Goal: Transaction & Acquisition: Purchase product/service

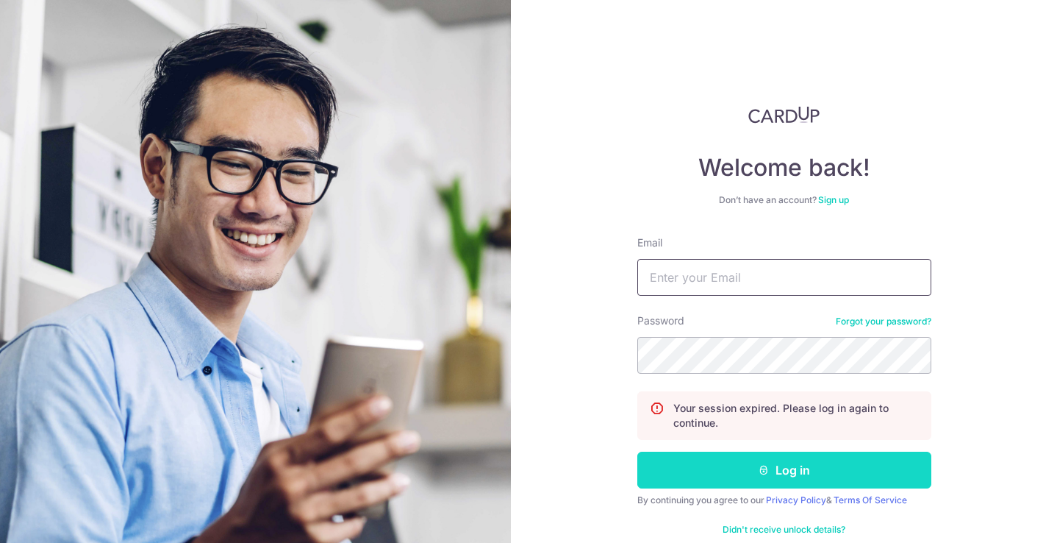
type input "weeqinng@gmail.com"
click at [760, 476] on button "Log in" at bounding box center [784, 469] width 294 height 37
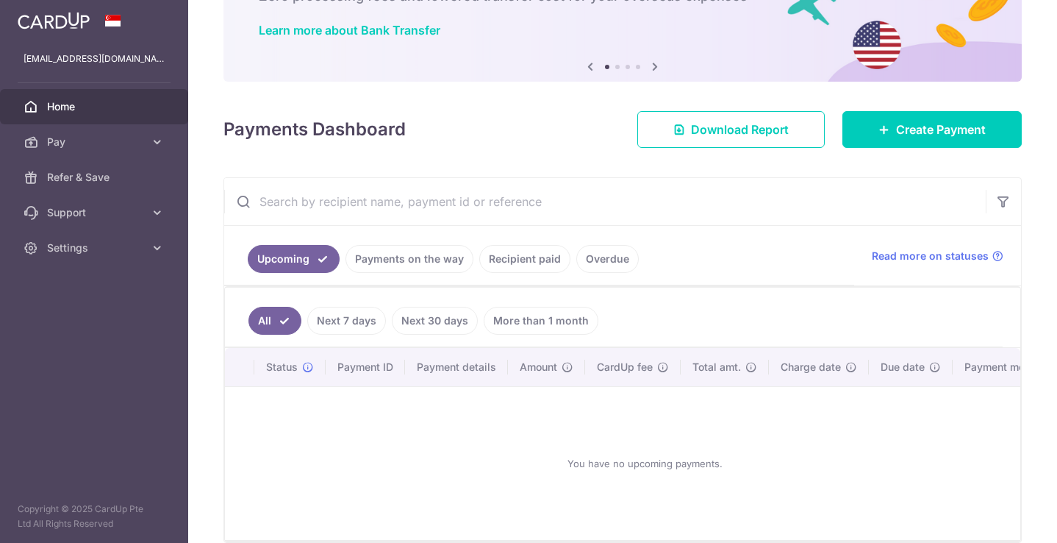
scroll to position [107, 0]
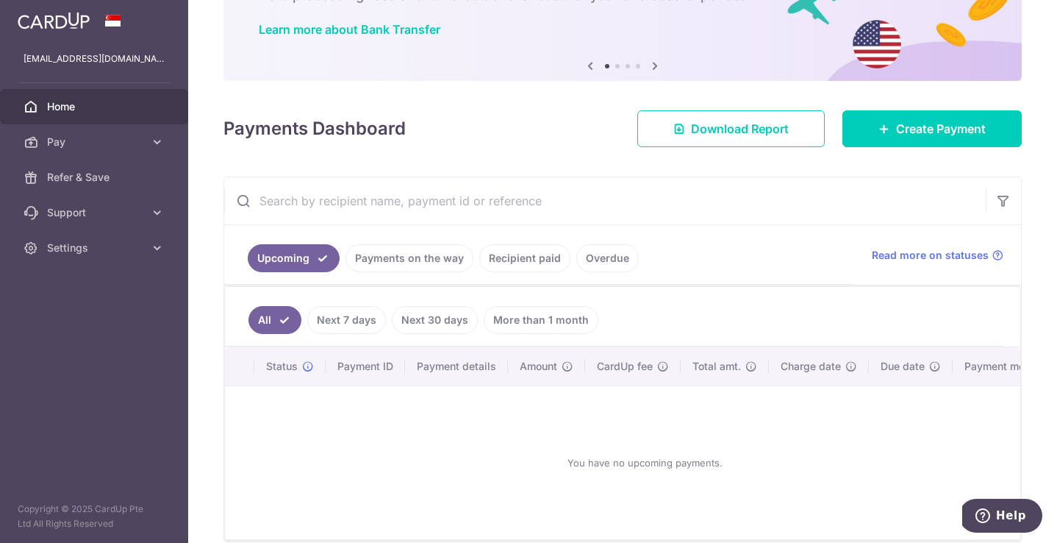
click at [404, 253] on link "Payments on the way" at bounding box center [410, 258] width 128 height 28
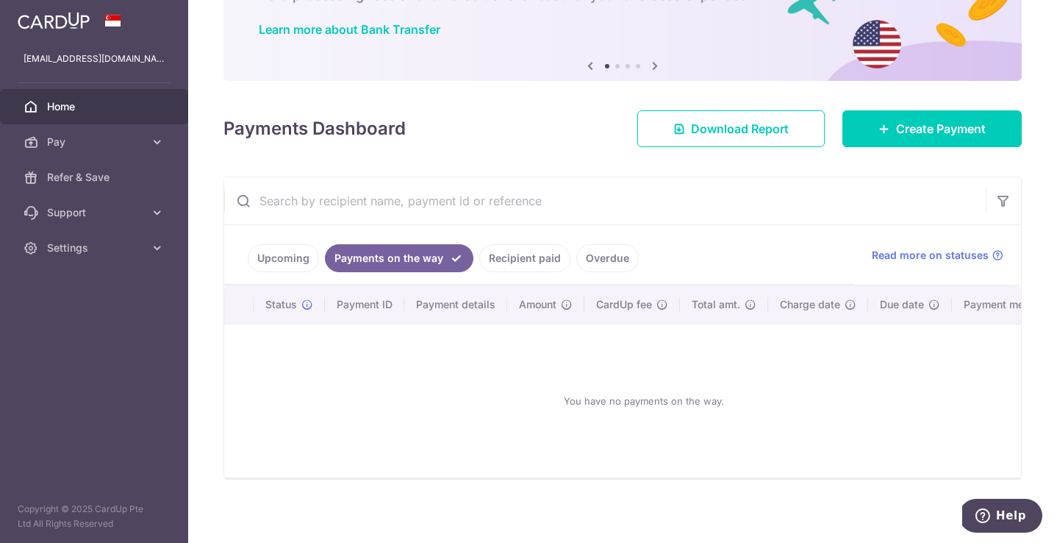
click at [515, 251] on link "Recipient paid" at bounding box center [524, 258] width 91 height 28
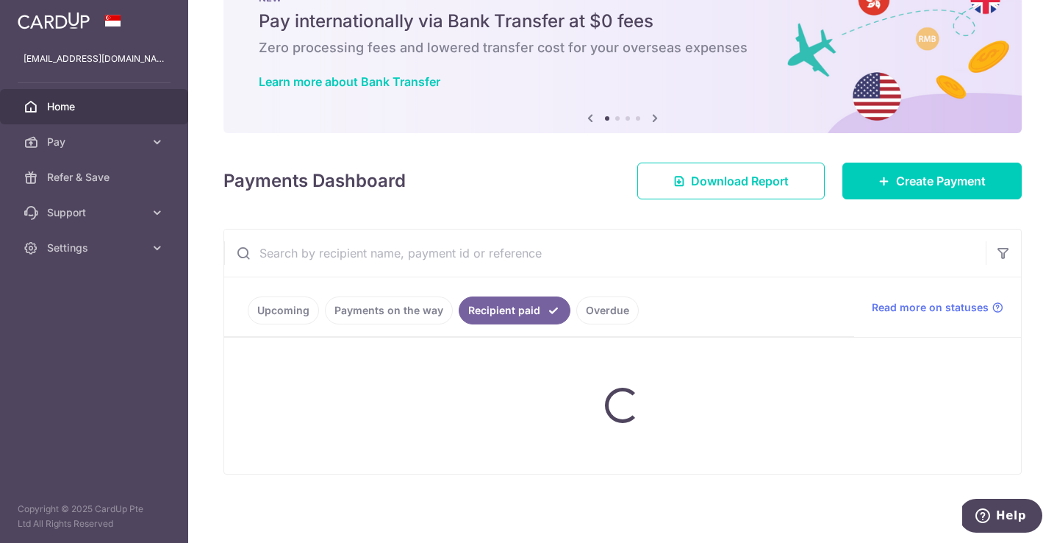
scroll to position [67, 0]
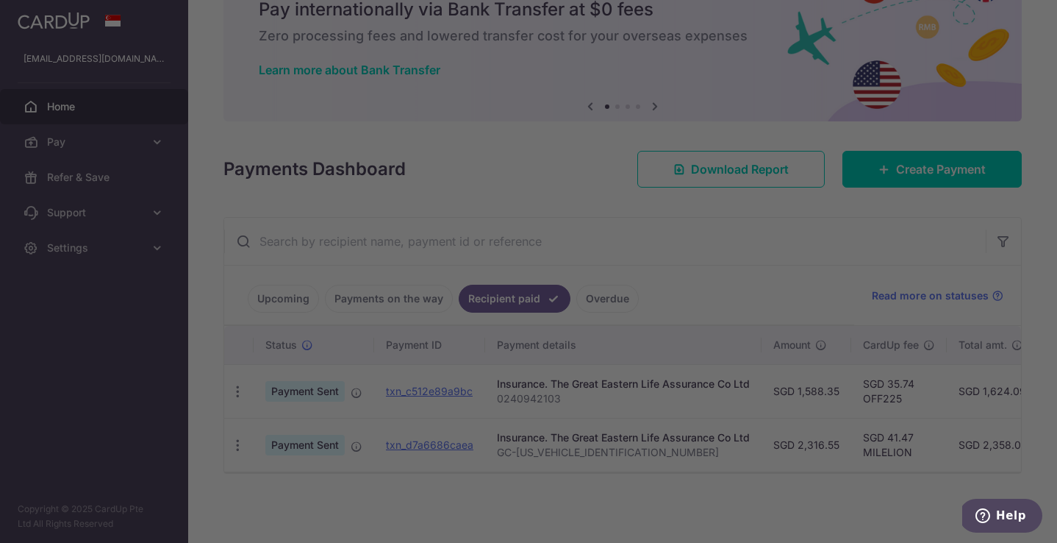
click at [776, 219] on div at bounding box center [534, 274] width 1068 height 548
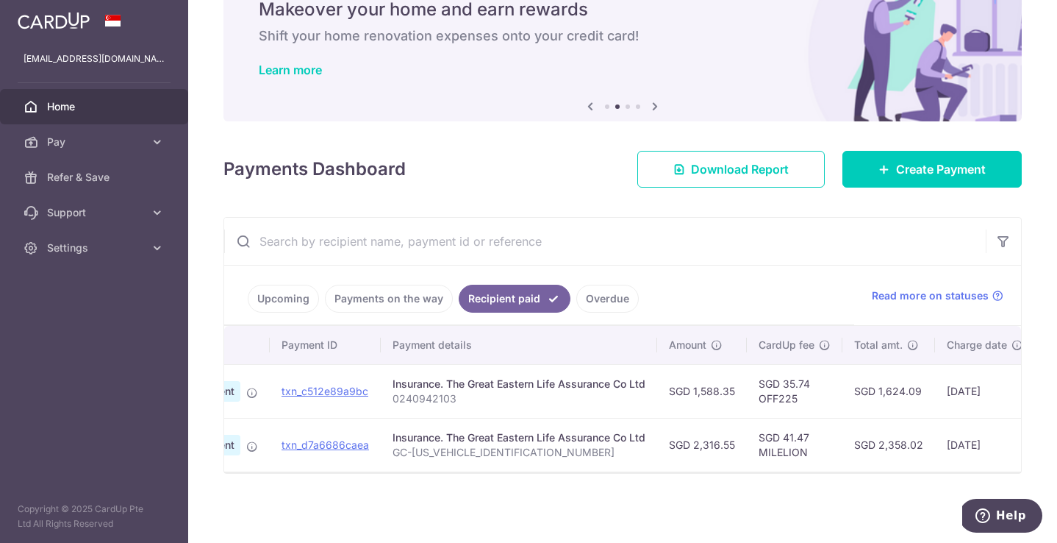
scroll to position [0, 0]
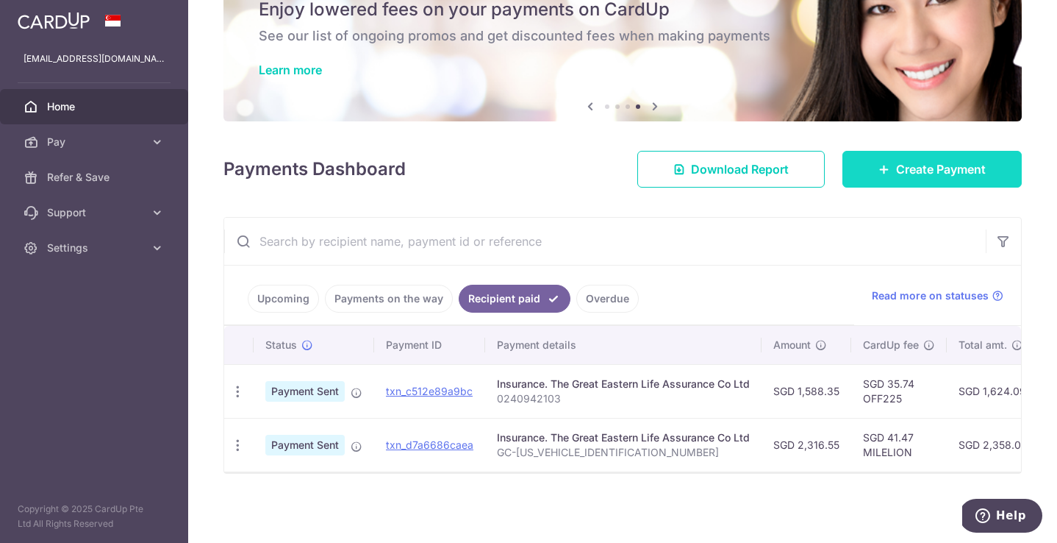
click at [923, 159] on link "Create Payment" at bounding box center [932, 169] width 179 height 37
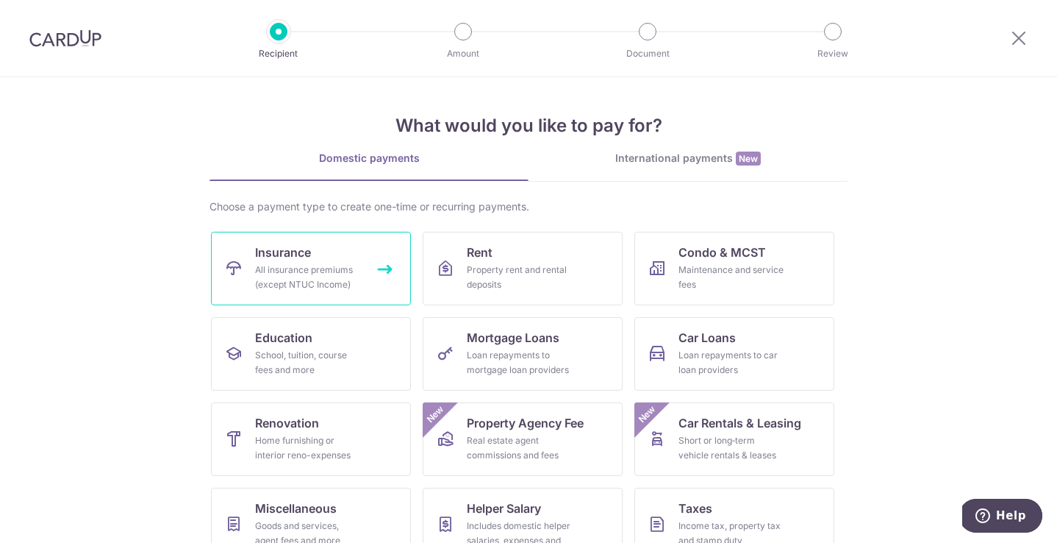
click at [365, 284] on link "Insurance All insurance premiums (except NTUC Income)" at bounding box center [311, 269] width 200 height 74
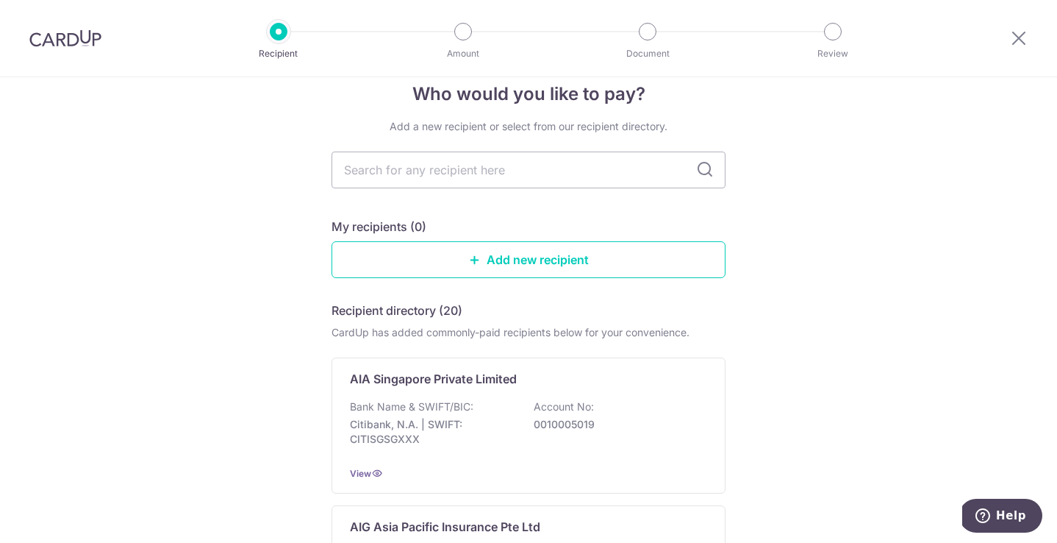
scroll to position [31, 0]
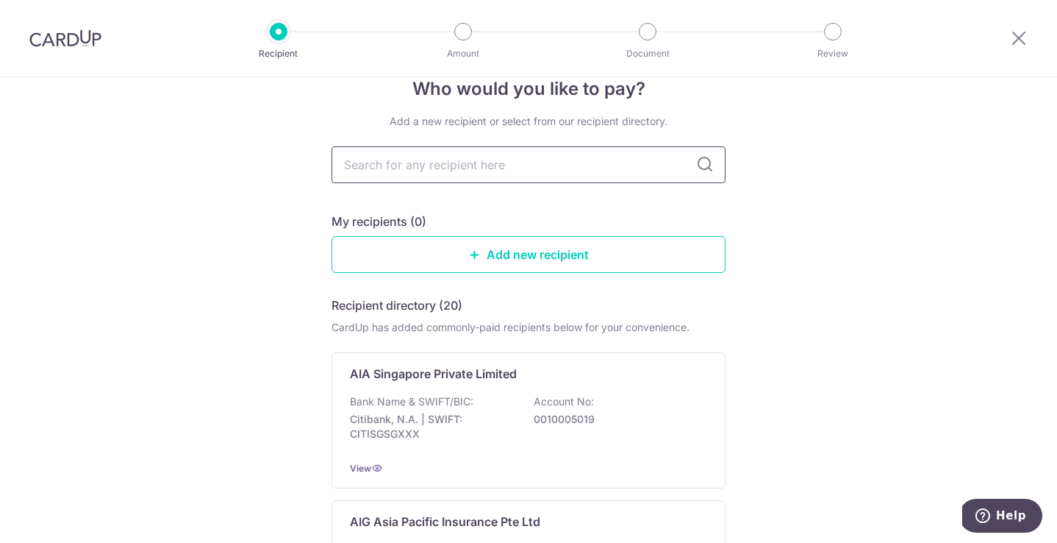
click at [569, 169] on input "text" at bounding box center [529, 164] width 394 height 37
type input "great"
click at [703, 166] on icon at bounding box center [705, 165] width 18 height 18
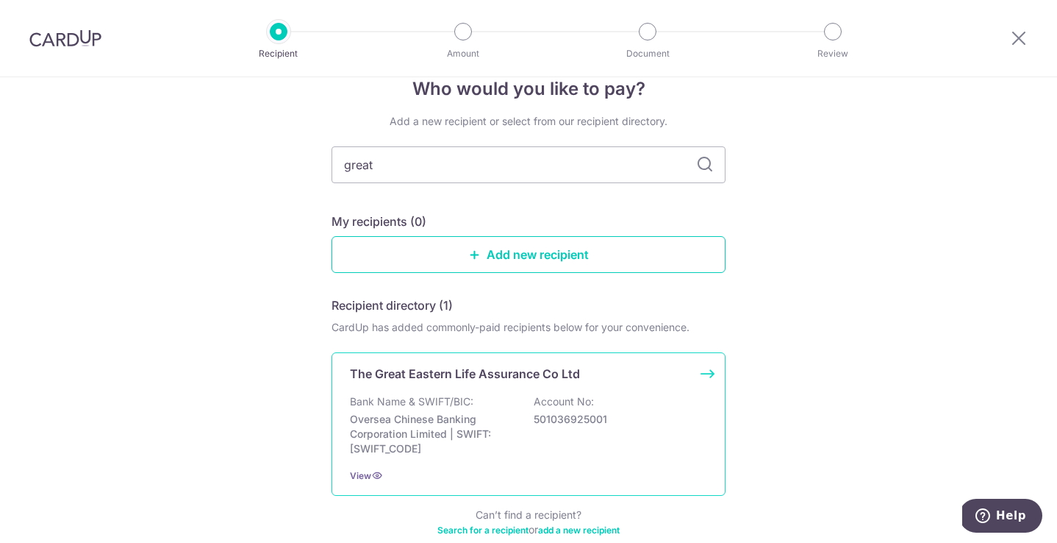
click at [490, 406] on div "Bank Name & SWIFT/BIC: Oversea Chinese Banking Corporation Limited | SWIFT: OCB…" at bounding box center [528, 425] width 357 height 62
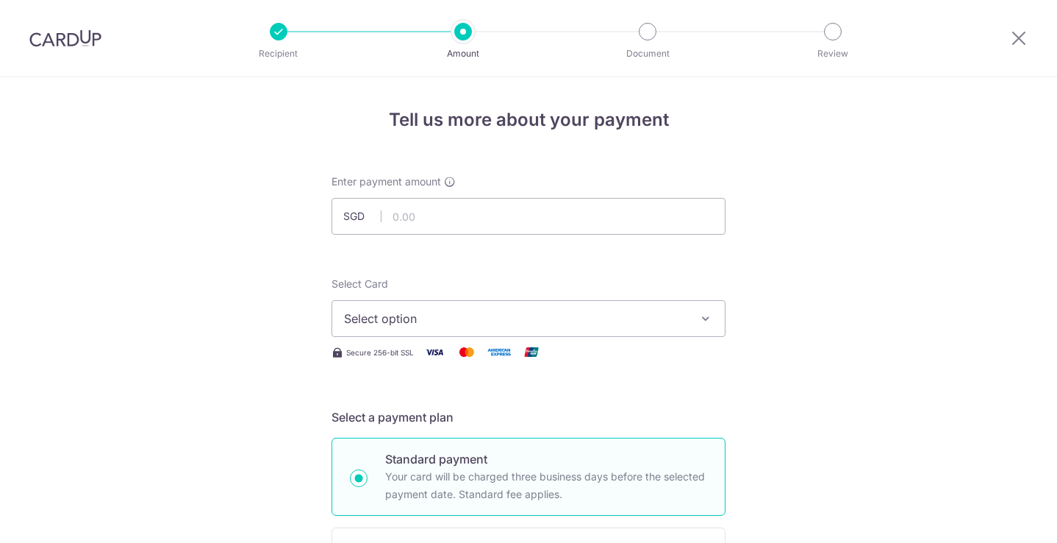
scroll to position [38, 0]
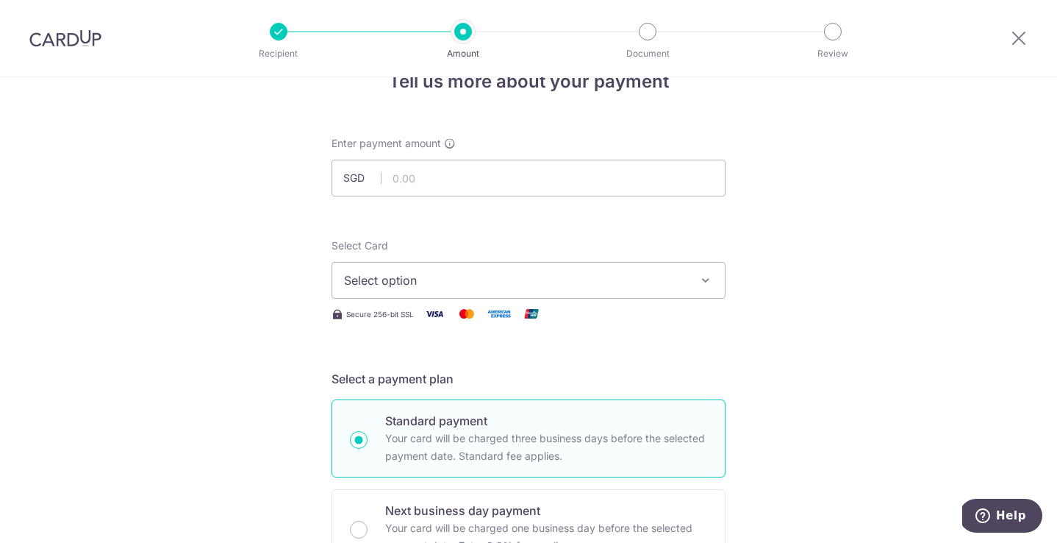
click at [621, 301] on div "Select Card Select option Add credit card Your Cards **** 6575 Secure 256-bit S…" at bounding box center [529, 280] width 394 height 85
click at [621, 290] on button "Select option" at bounding box center [529, 280] width 394 height 37
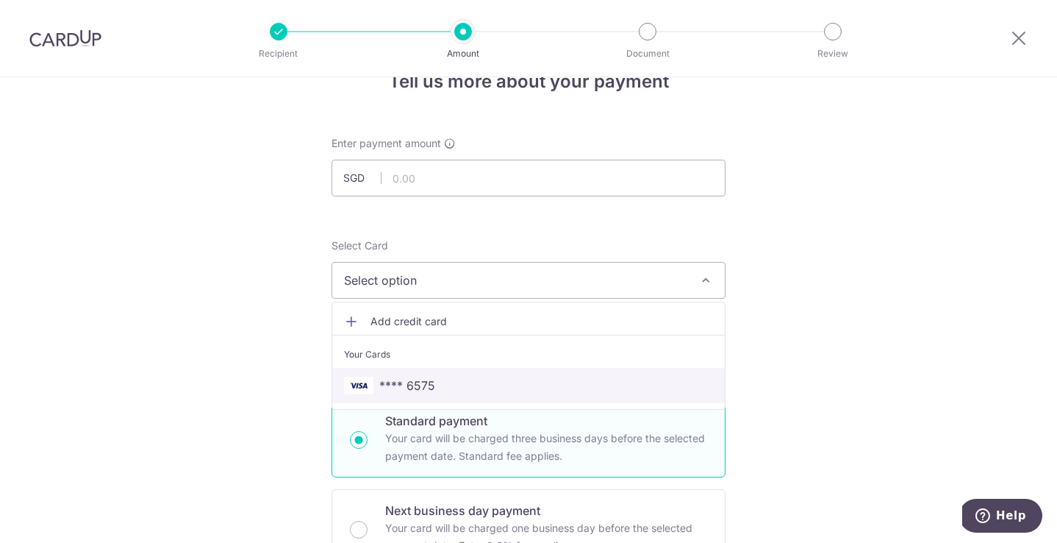
click at [584, 390] on span "**** 6575" at bounding box center [528, 385] width 369 height 18
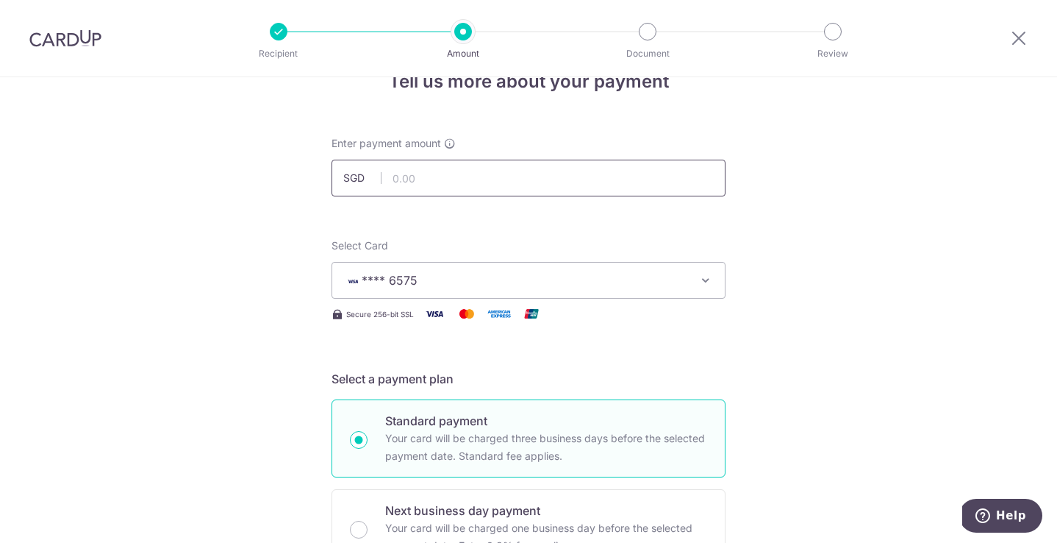
click at [489, 185] on input "text" at bounding box center [529, 178] width 394 height 37
click at [455, 184] on input "text" at bounding box center [529, 178] width 394 height 37
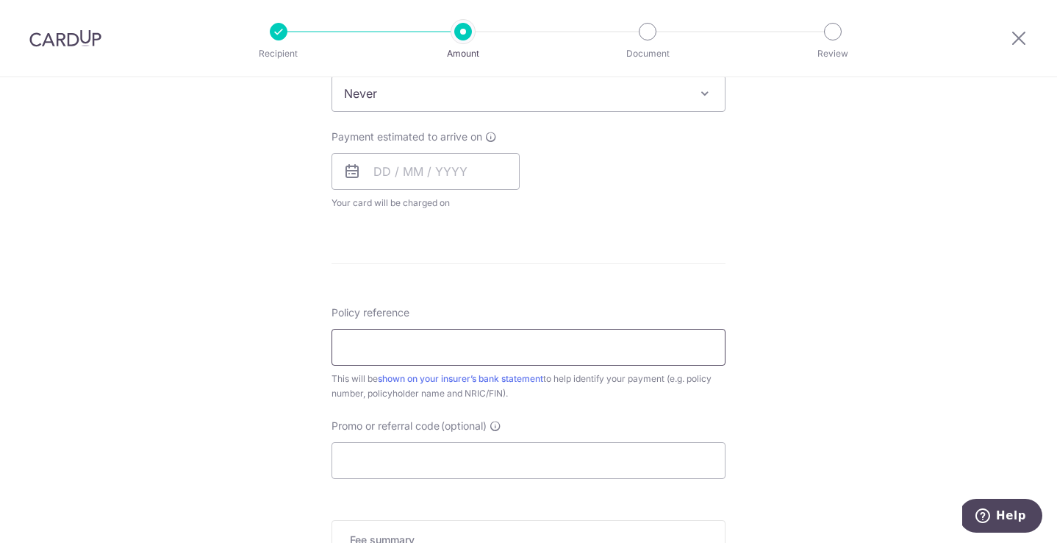
scroll to position [629, 0]
click at [391, 332] on input "Policy reference" at bounding box center [529, 342] width 394 height 37
paste input "GC-[US_VEHICLE_IDENTIFICATION_NUMBER]"
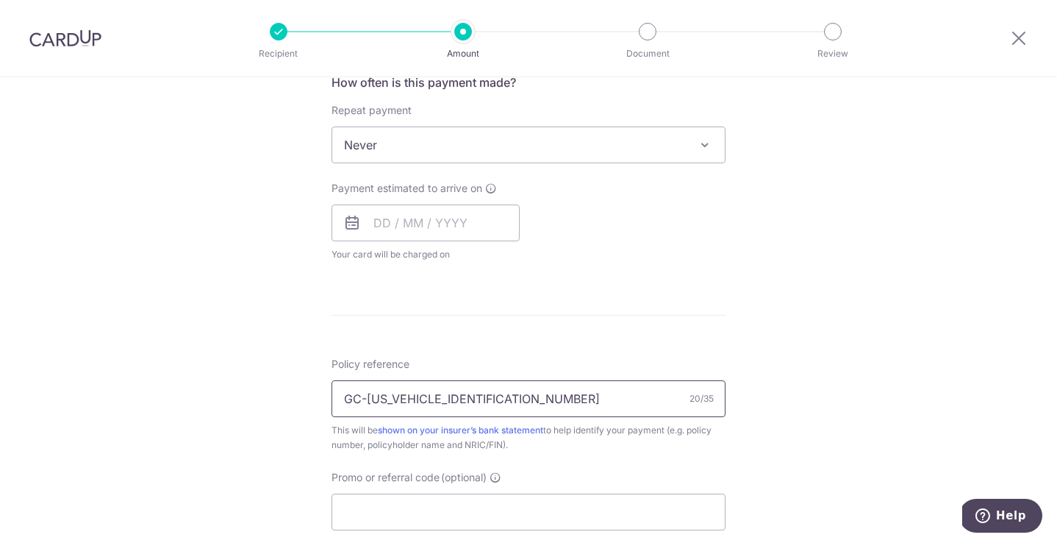
scroll to position [557, 0]
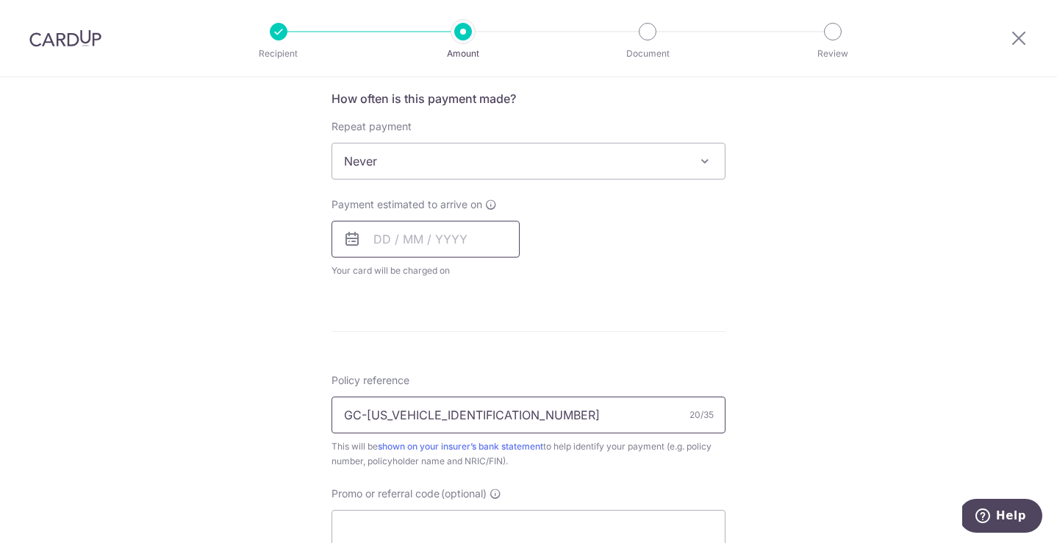
type input "GC-[US_VEHICLE_IDENTIFICATION_NUMBER]"
click at [392, 241] on input "text" at bounding box center [426, 239] width 188 height 37
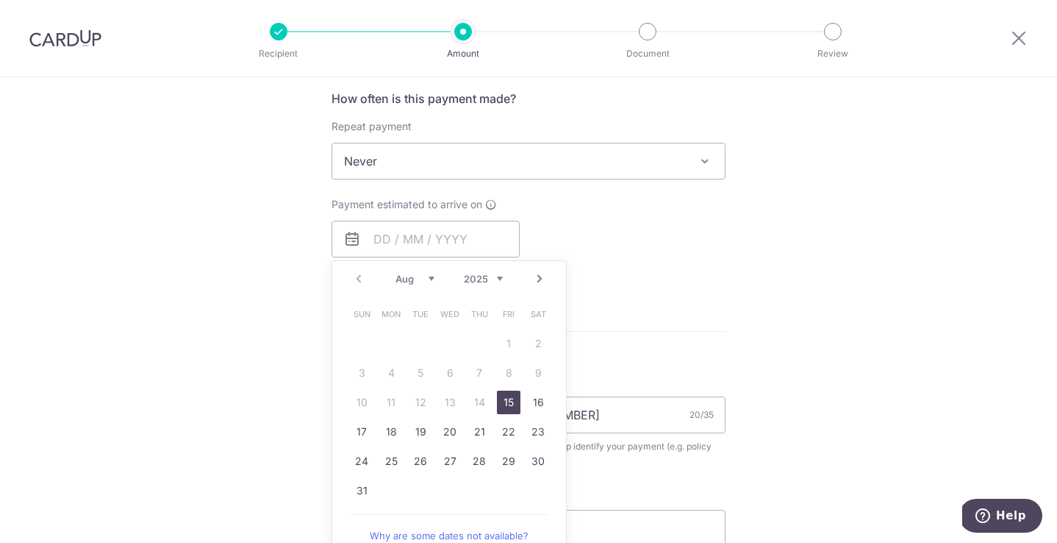
click at [508, 410] on link "15" at bounding box center [509, 402] width 24 height 24
type input "[DATE]"
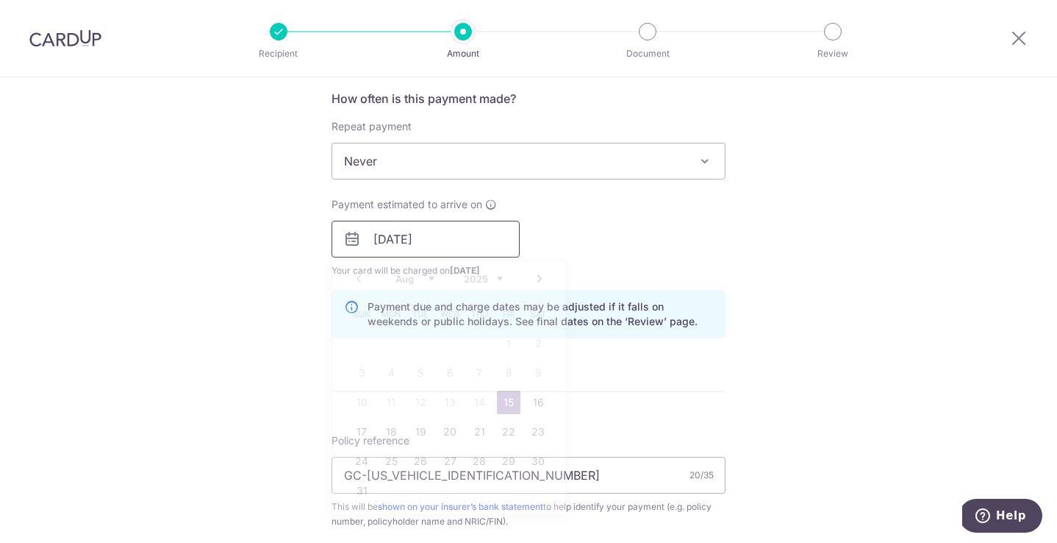
click at [472, 236] on input "[DATE]" at bounding box center [426, 239] width 188 height 37
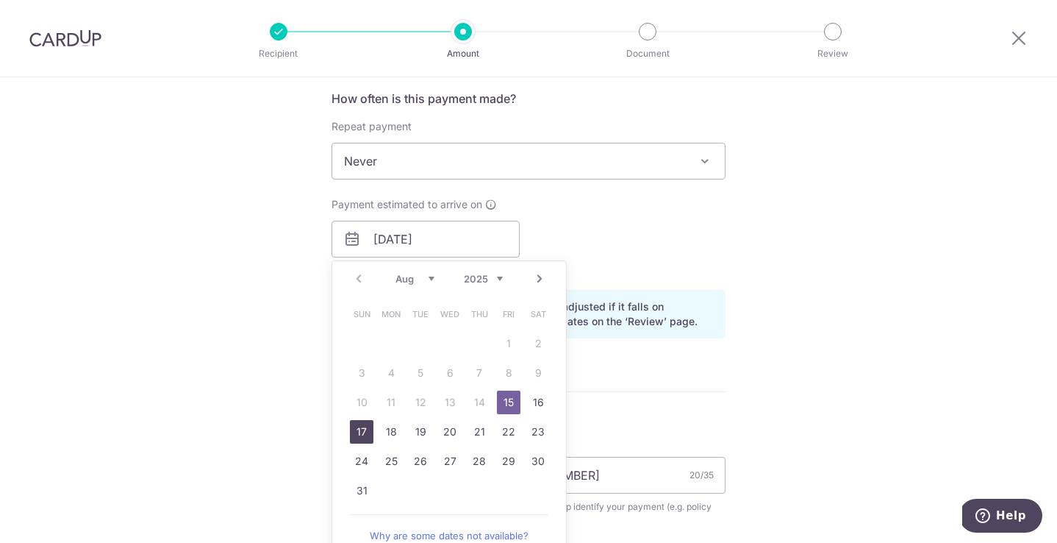
click at [857, 383] on div "Tell us more about your payment Enter payment amount SGD Select Card **** 6575 …" at bounding box center [528, 216] width 1057 height 1390
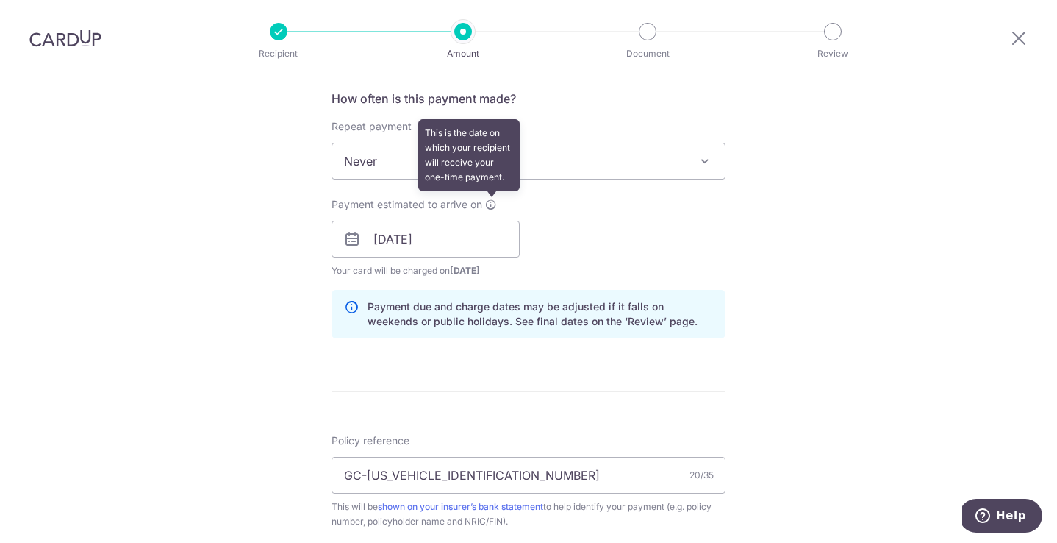
click at [493, 204] on icon at bounding box center [491, 205] width 12 height 12
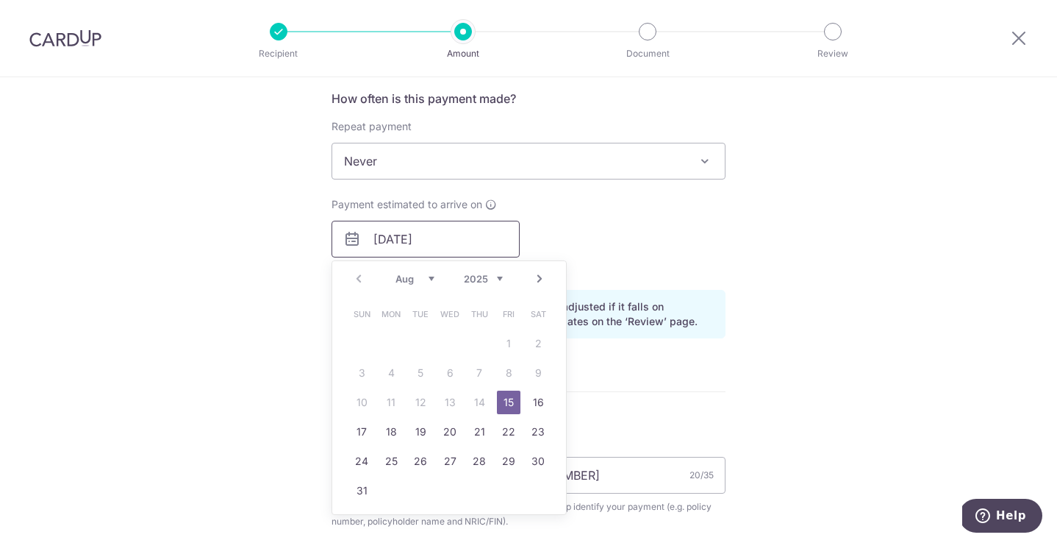
click at [457, 237] on input "[DATE]" at bounding box center [426, 239] width 188 height 37
click at [585, 236] on div "Payment estimated to arrive on 15/08/2025 Prev Next Aug Sep Oct Nov Dec 2025 20…" at bounding box center [529, 237] width 412 height 81
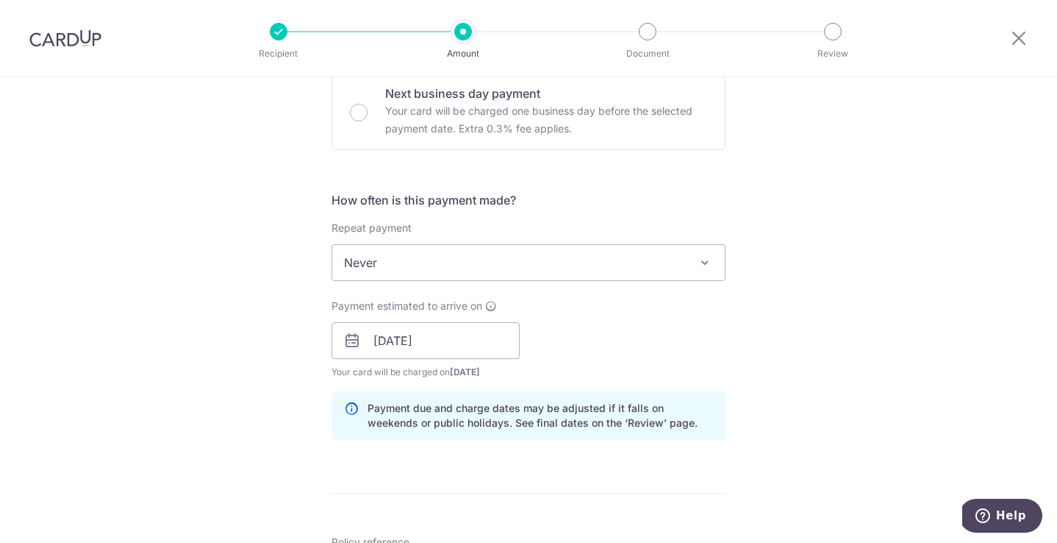
scroll to position [454, 0]
click at [510, 255] on span "Never" at bounding box center [528, 263] width 393 height 35
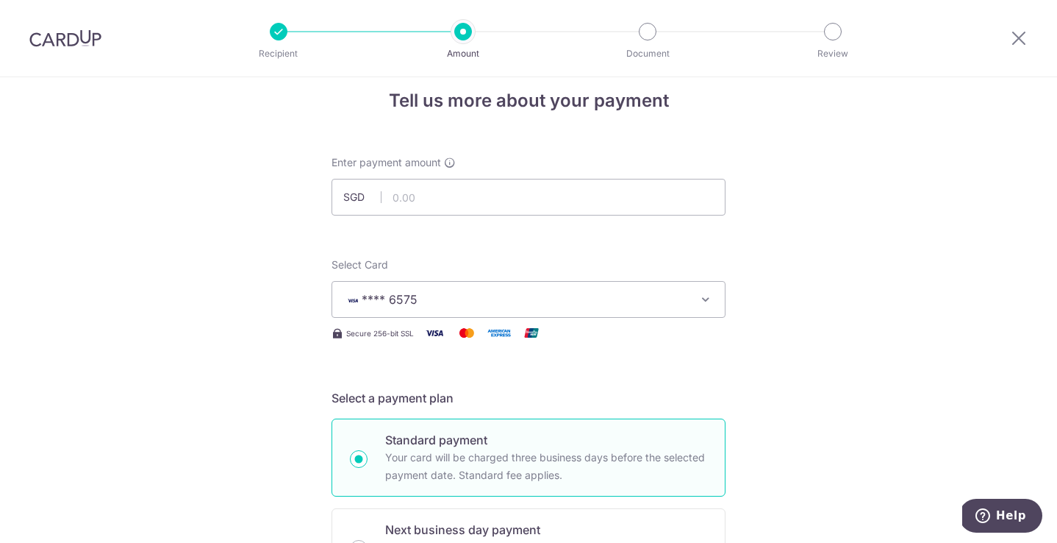
scroll to position [0, 0]
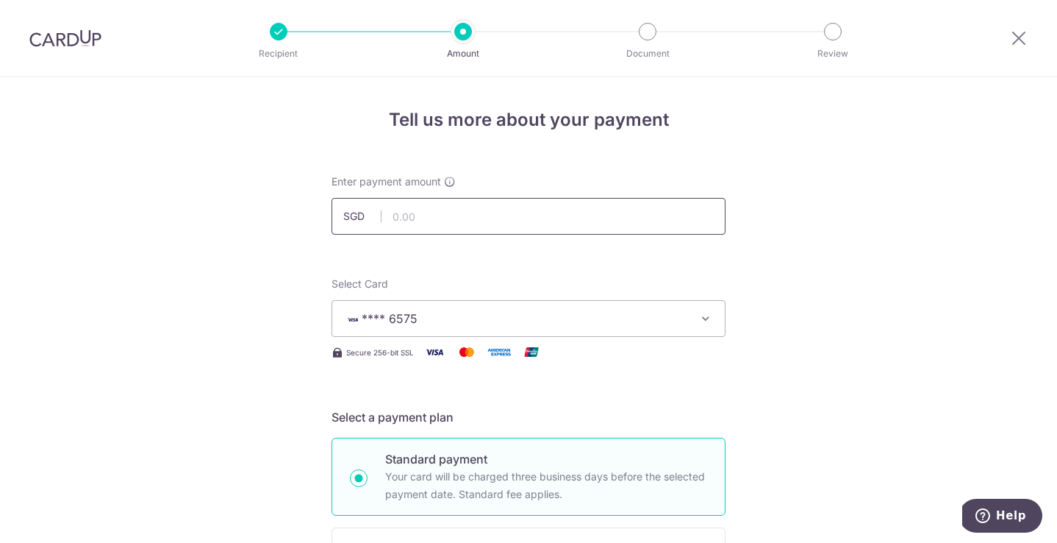
click at [463, 226] on input "text" at bounding box center [529, 216] width 394 height 37
type input "379.34"
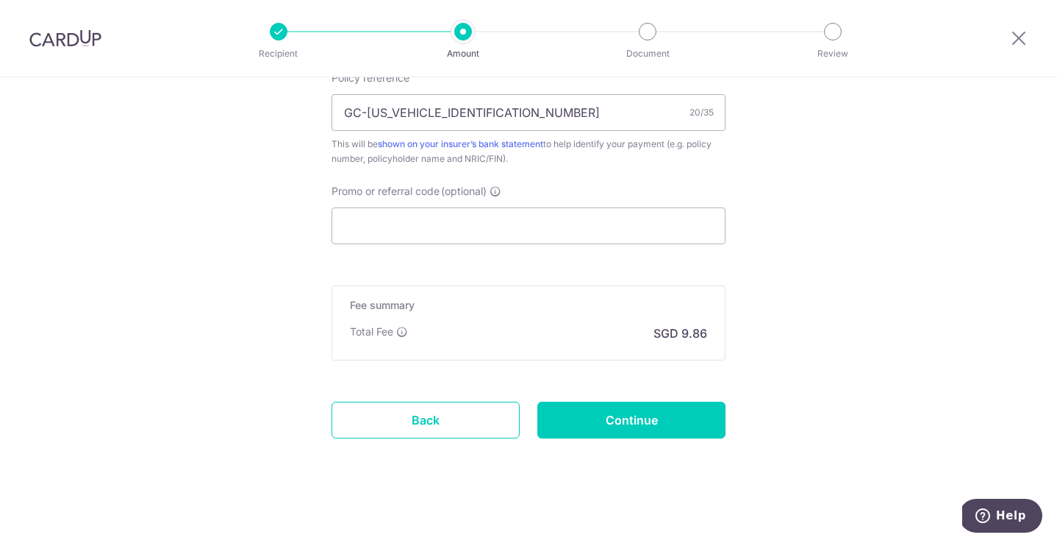
scroll to position [925, 0]
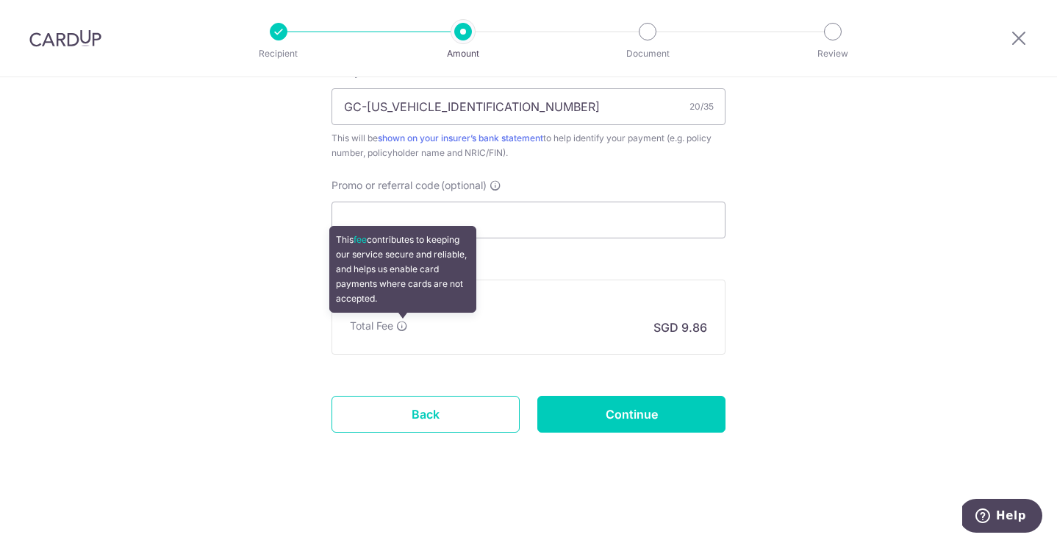
click at [406, 326] on icon at bounding box center [402, 326] width 12 height 12
click at [407, 326] on icon at bounding box center [402, 326] width 12 height 12
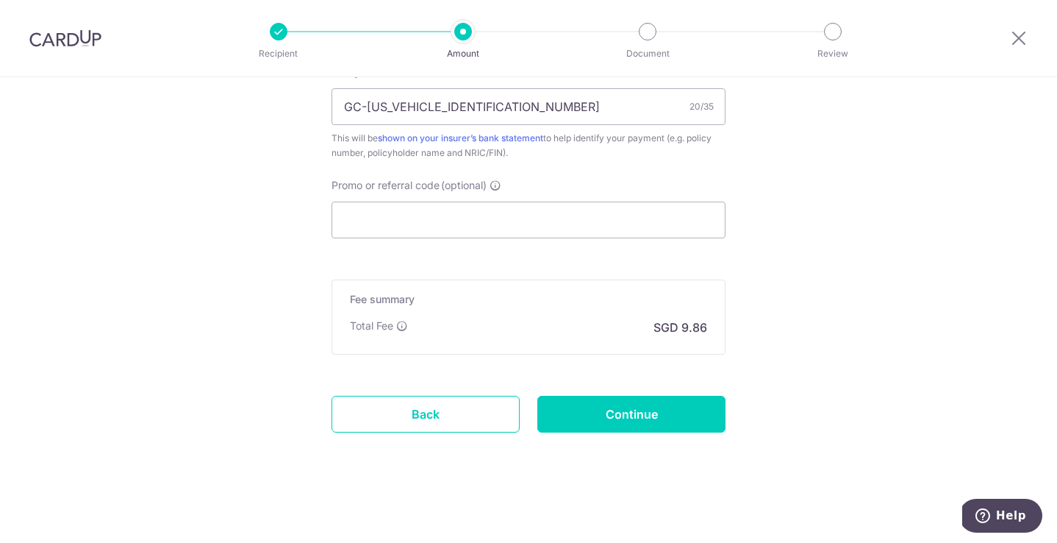
click at [404, 221] on input "Promo or referral code (optional)" at bounding box center [529, 219] width 394 height 37
paste input "SETHISFY"
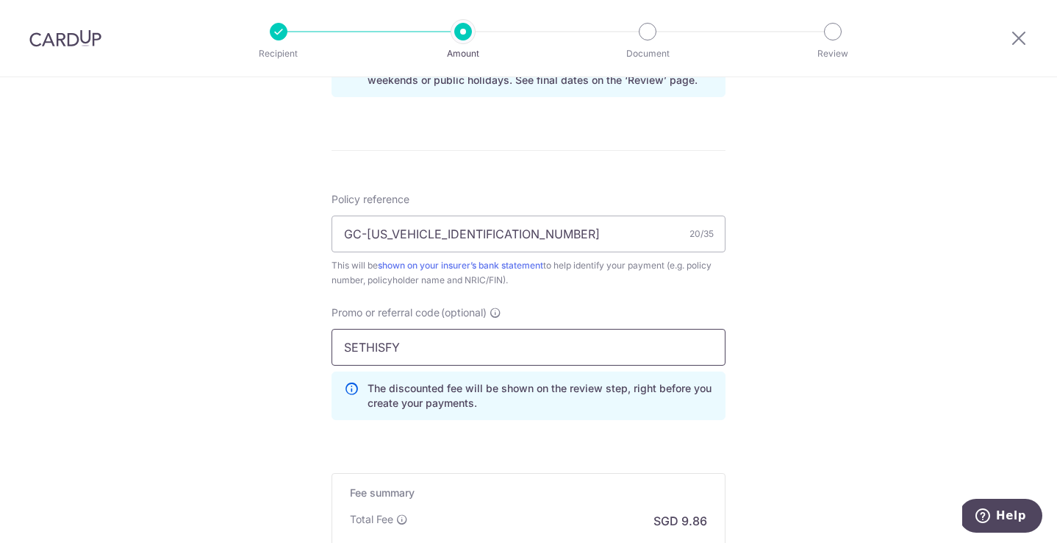
scroll to position [991, 0]
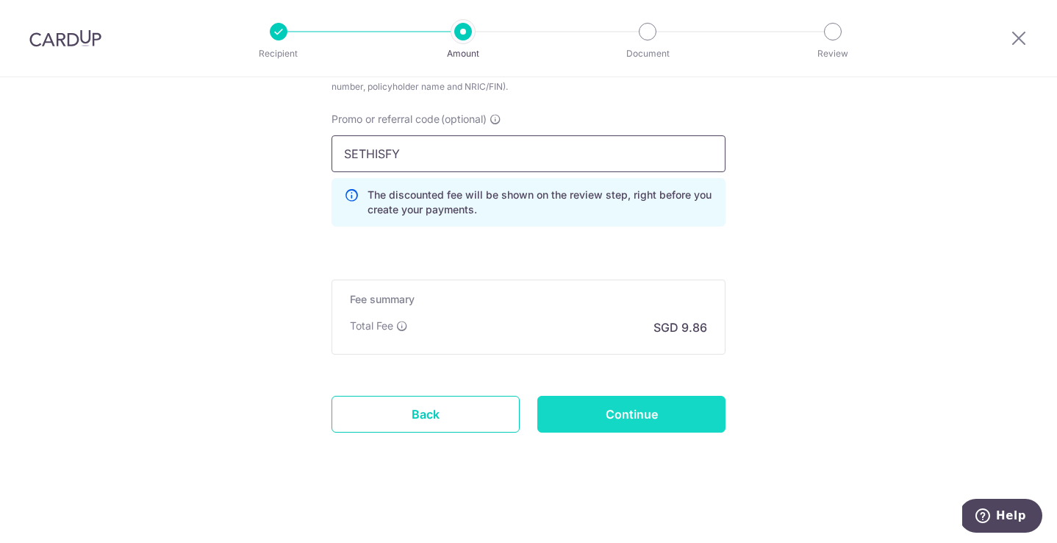
type input "SETHISFY"
click at [635, 410] on input "Continue" at bounding box center [631, 414] width 188 height 37
type input "Create Schedule"
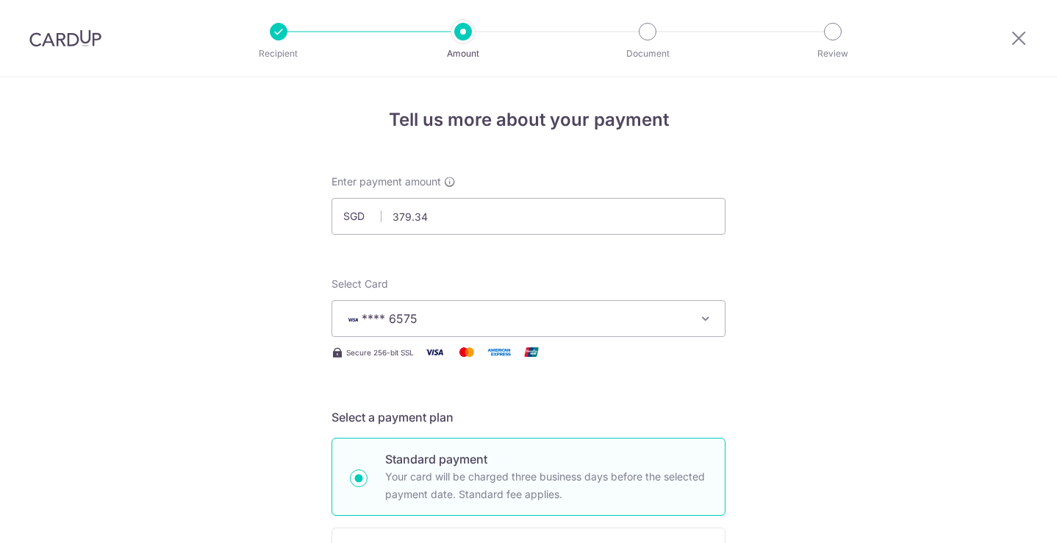
scroll to position [1012, 0]
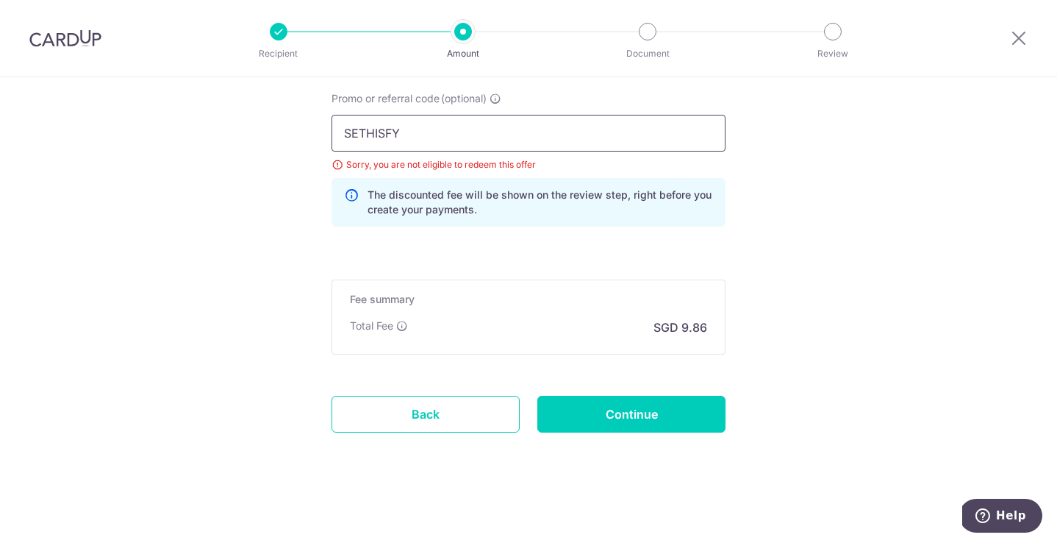
click at [423, 135] on input "SETHISFY" at bounding box center [529, 133] width 394 height 37
paste input "KELINVEST"
type input "KELINVEST"
click at [573, 406] on input "Continue" at bounding box center [631, 414] width 188 height 37
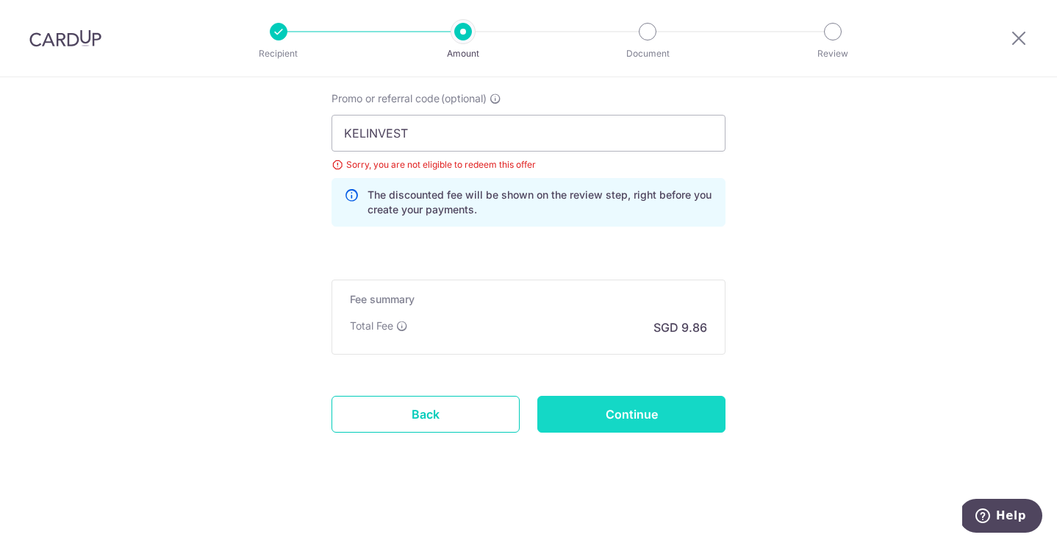
type input "Update Schedule"
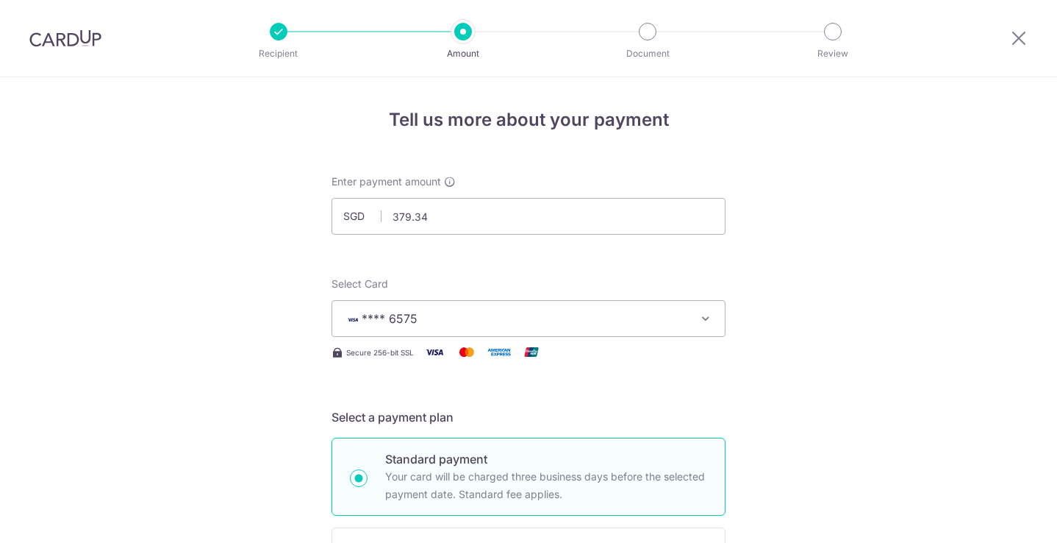
scroll to position [1012, 0]
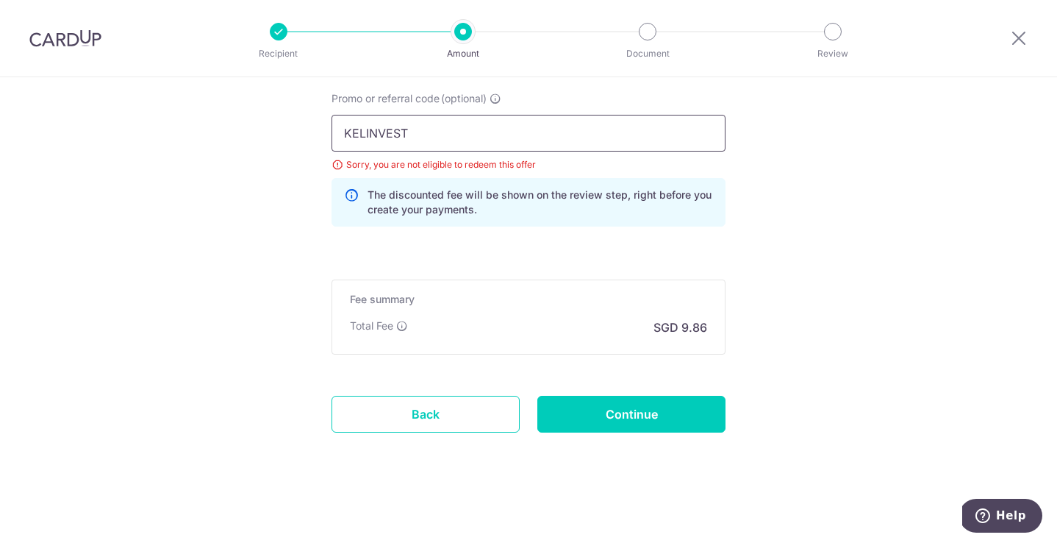
click at [408, 138] on input "KELINVEST" at bounding box center [529, 133] width 394 height 37
click at [418, 141] on input "KELINVEST" at bounding box center [529, 133] width 394 height 37
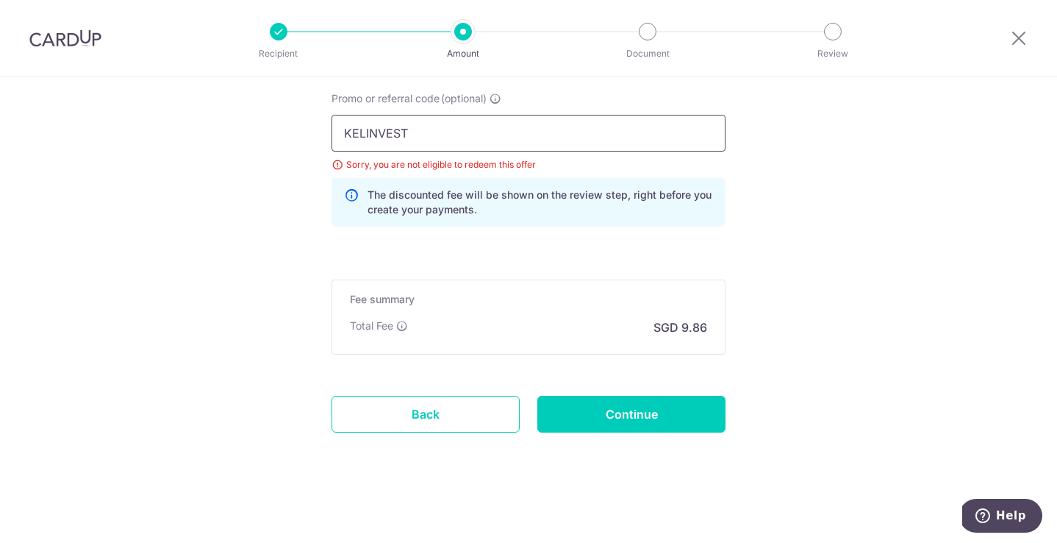
click at [418, 141] on input "KELINVEST" at bounding box center [529, 133] width 394 height 37
paste input "GET225"
type input "GET225"
click at [628, 405] on input "Continue" at bounding box center [631, 414] width 188 height 37
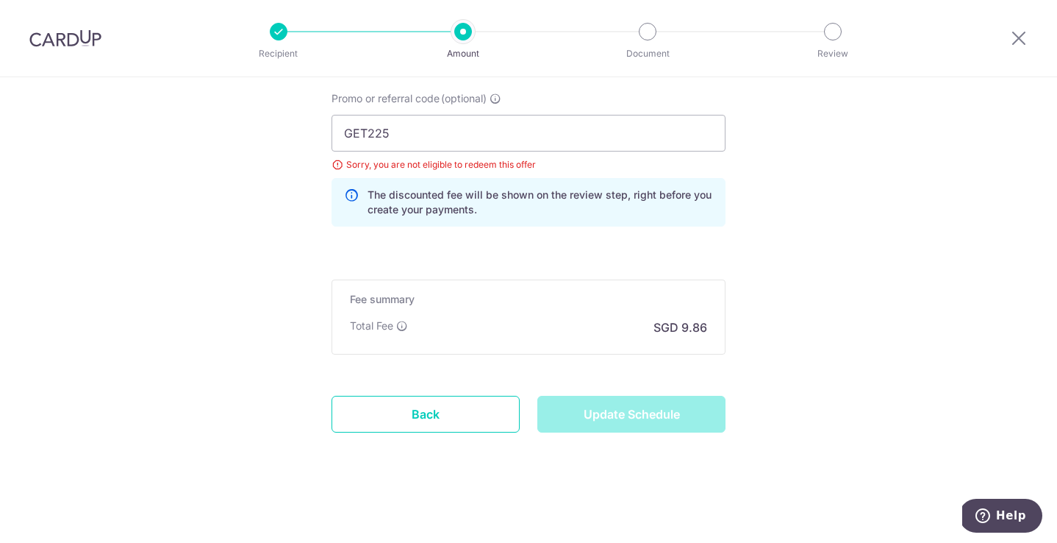
type input "Update Schedule"
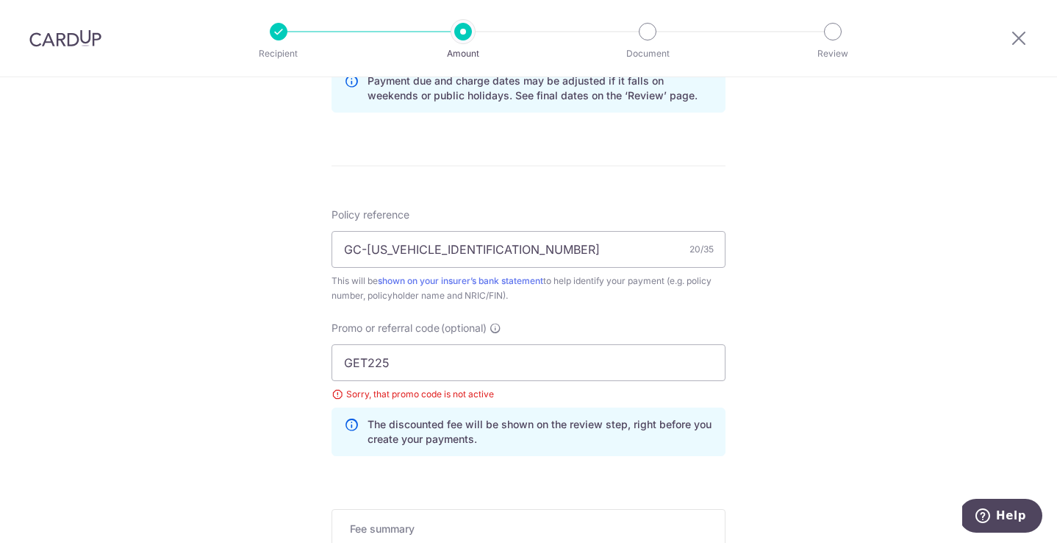
scroll to position [555, 0]
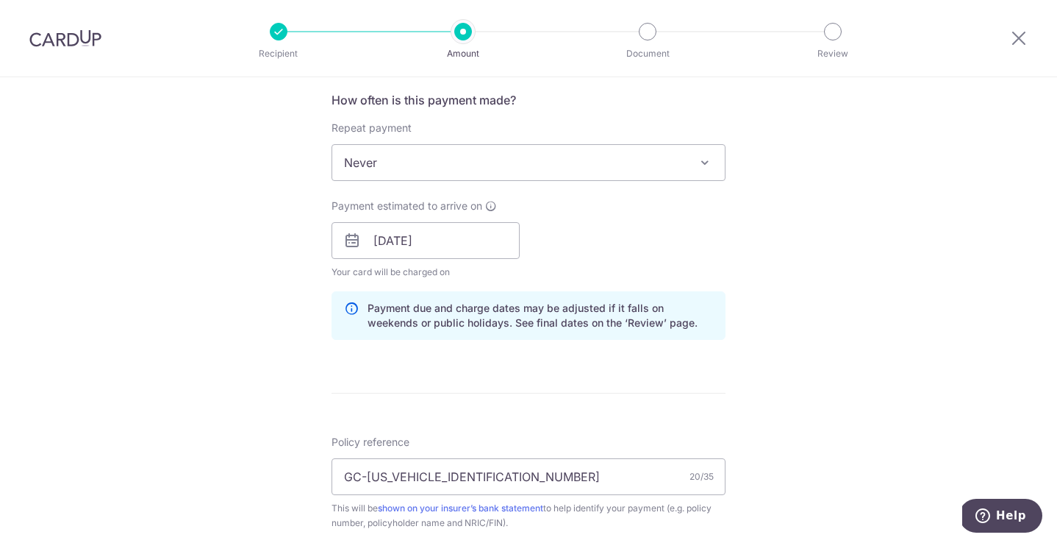
click at [75, 43] on img at bounding box center [65, 38] width 72 height 18
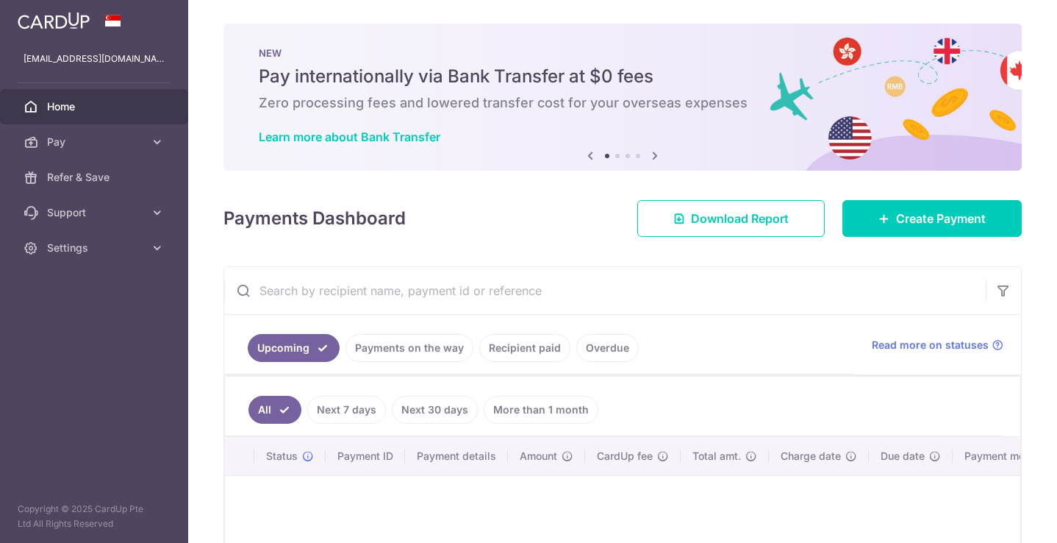
click at [479, 347] on link "Recipient paid" at bounding box center [524, 348] width 91 height 28
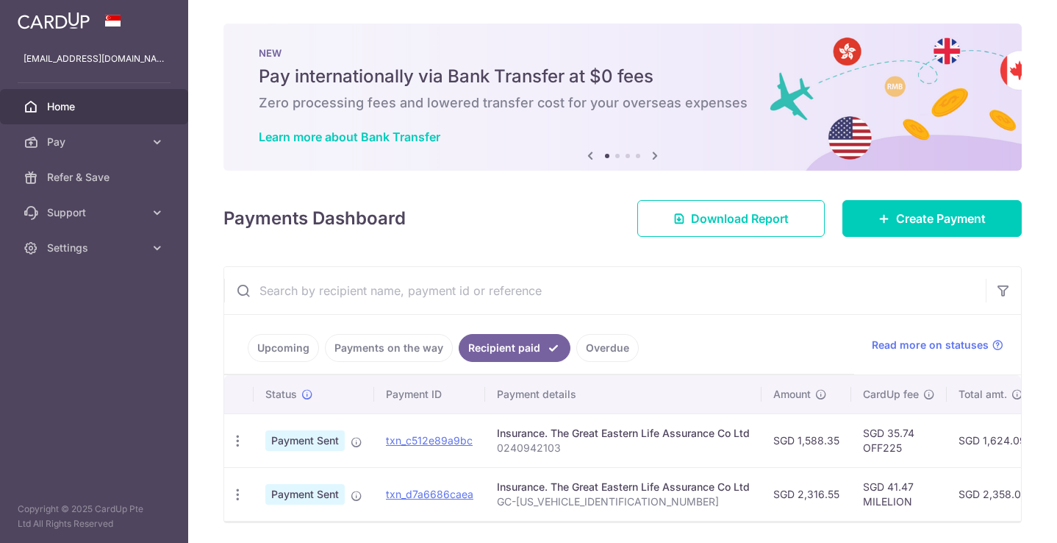
scroll to position [49, 0]
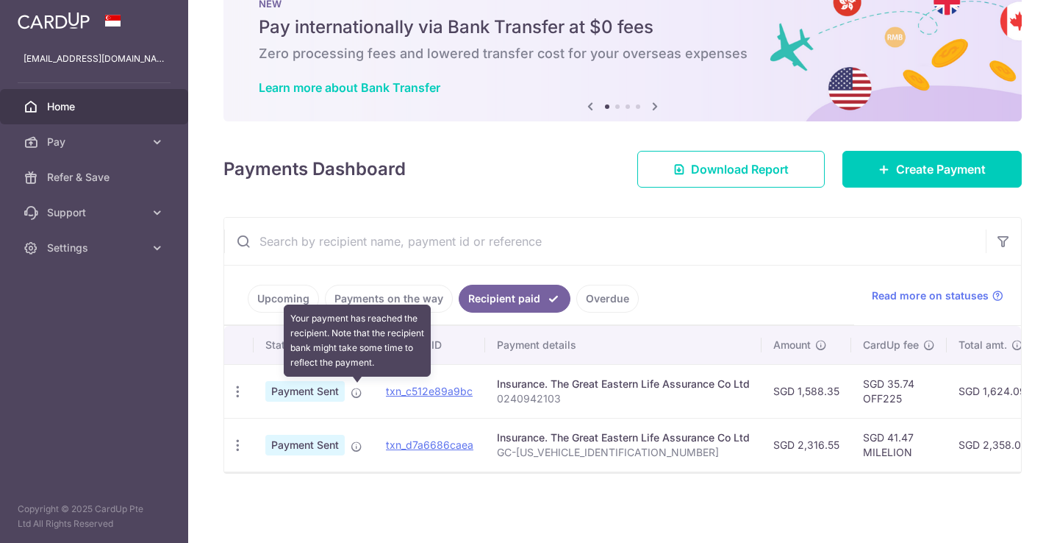
click at [352, 393] on icon at bounding box center [357, 393] width 12 height 12
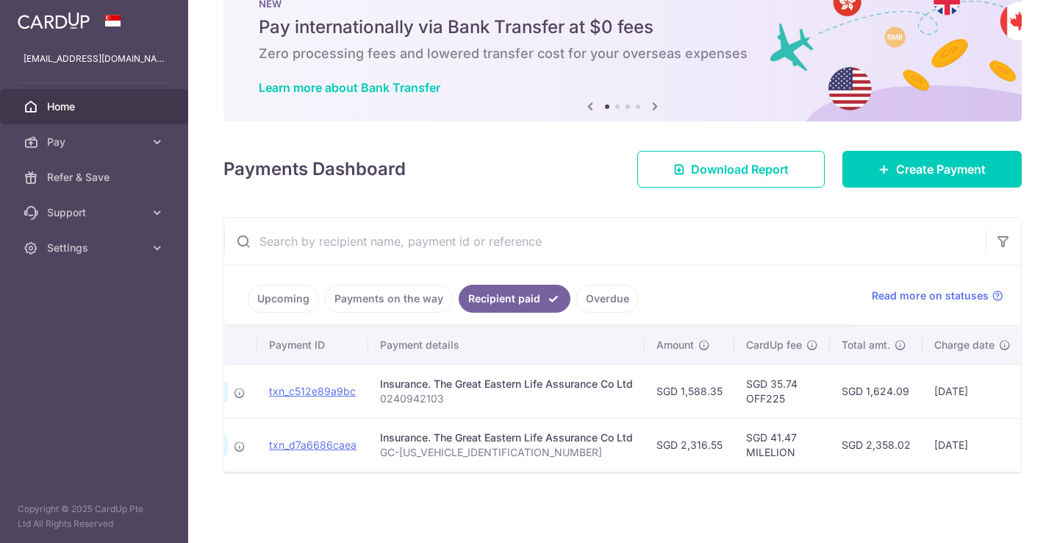
scroll to position [0, 128]
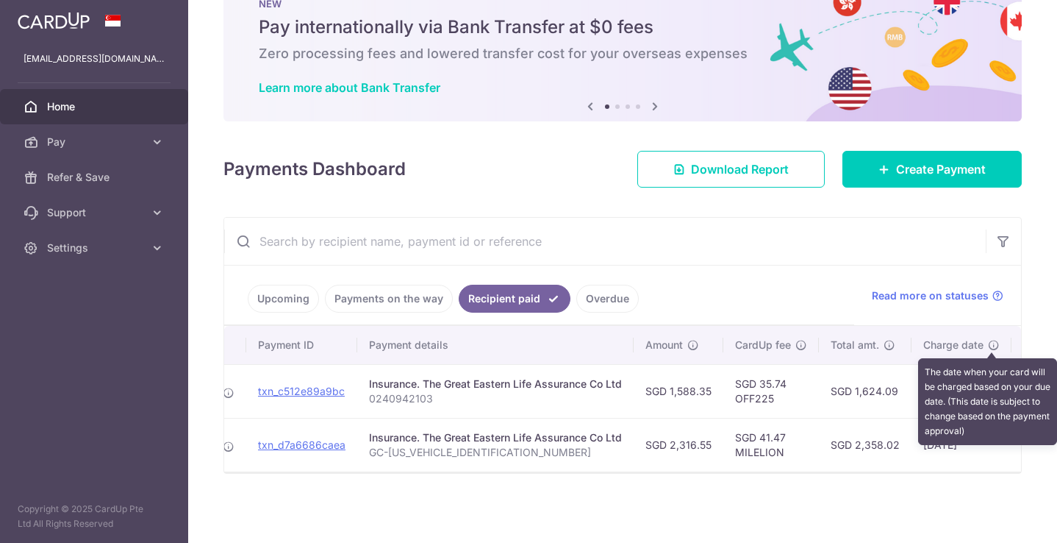
click at [993, 343] on icon at bounding box center [994, 345] width 12 height 12
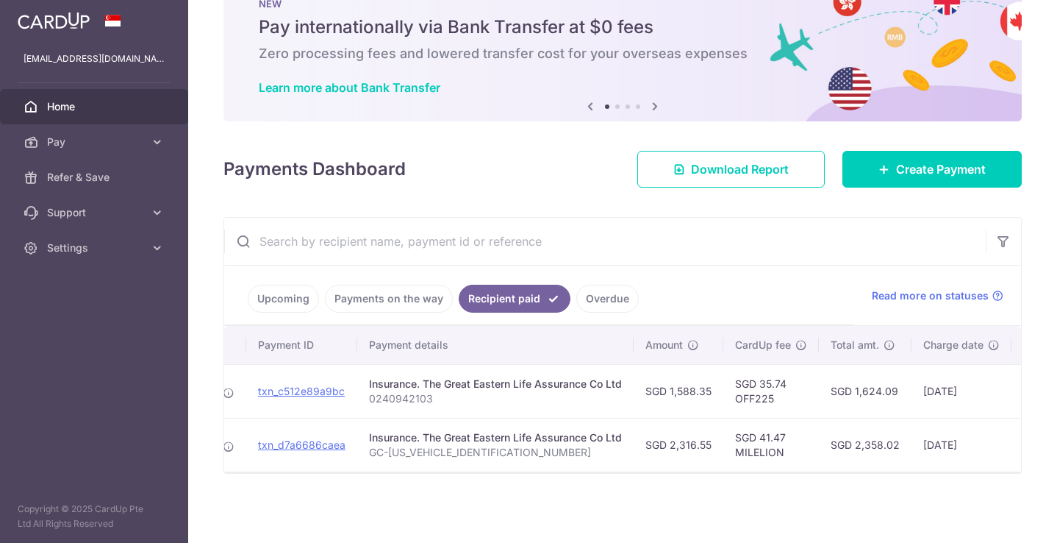
scroll to position [0, 0]
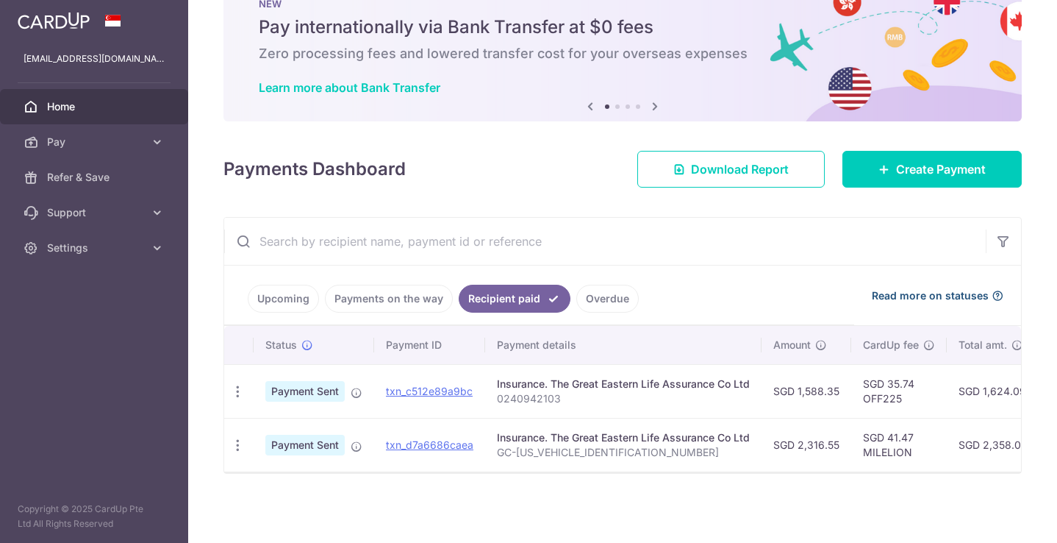
click at [919, 299] on span "Read more on statuses" at bounding box center [930, 295] width 117 height 15
